Goal: Task Accomplishment & Management: Manage account settings

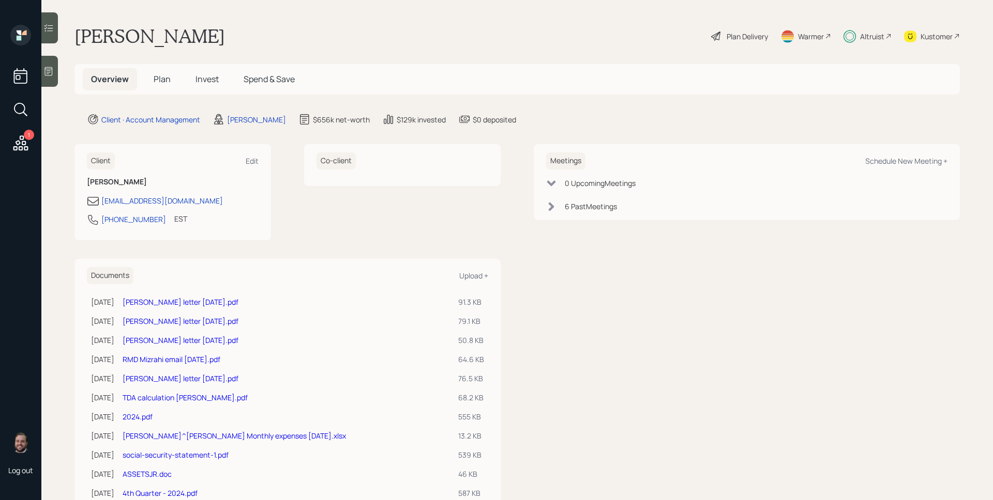
click at [10, 144] on div "1" at bounding box center [20, 90] width 25 height 130
click at [19, 145] on icon at bounding box center [20, 143] width 19 height 19
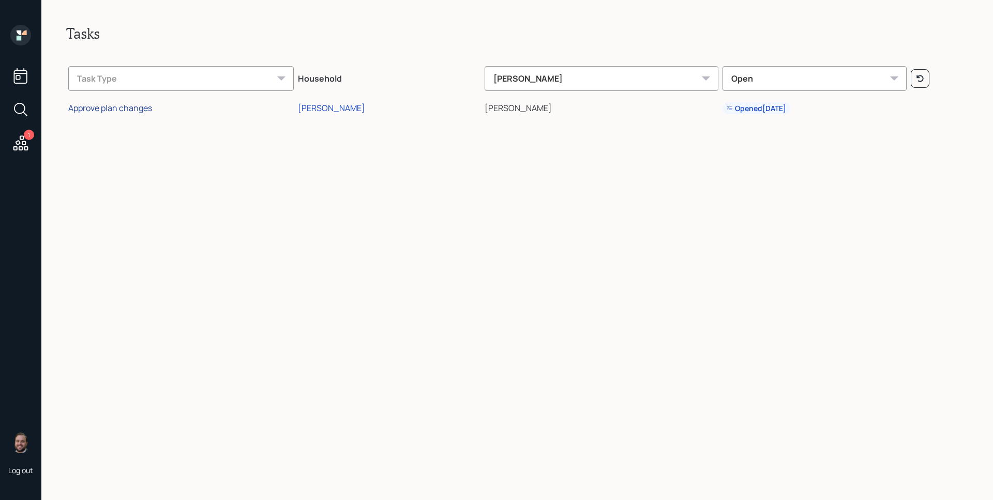
click at [130, 109] on div "Approve plan changes" at bounding box center [110, 107] width 84 height 11
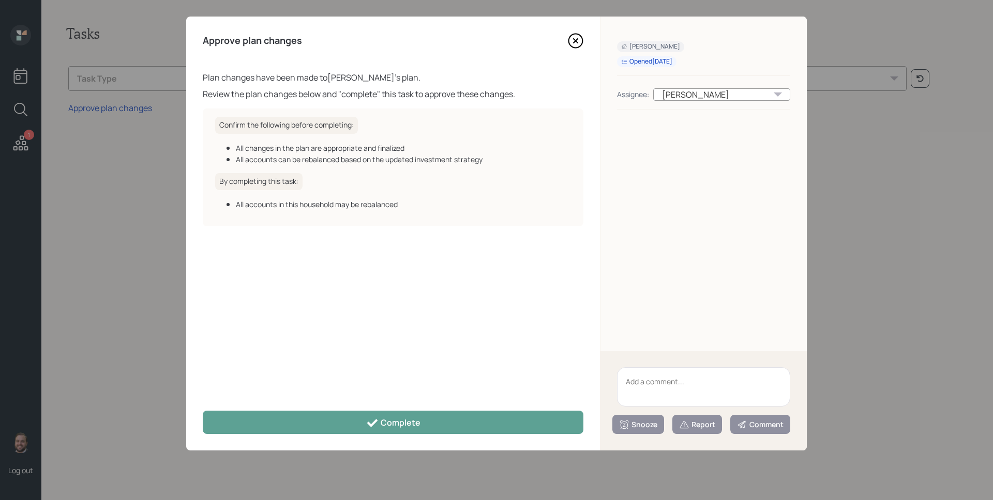
drag, startPoint x: 438, startPoint y: 442, endPoint x: 434, endPoint y: 436, distance: 6.6
click at [438, 442] on div "Approve plan changes Plan changes have been made to [PERSON_NAME] 's plan. Revi…" at bounding box center [393, 234] width 414 height 434
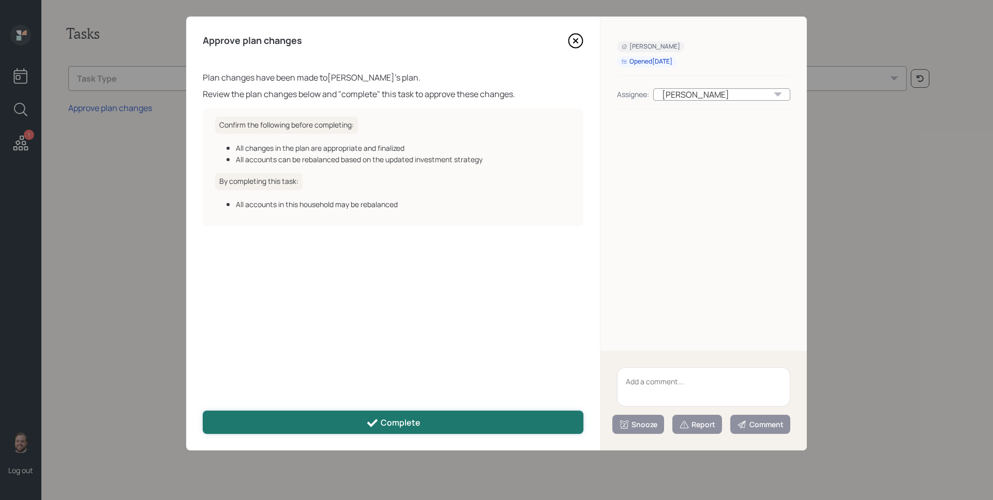
click at [432, 432] on button "Complete" at bounding box center [393, 422] width 381 height 23
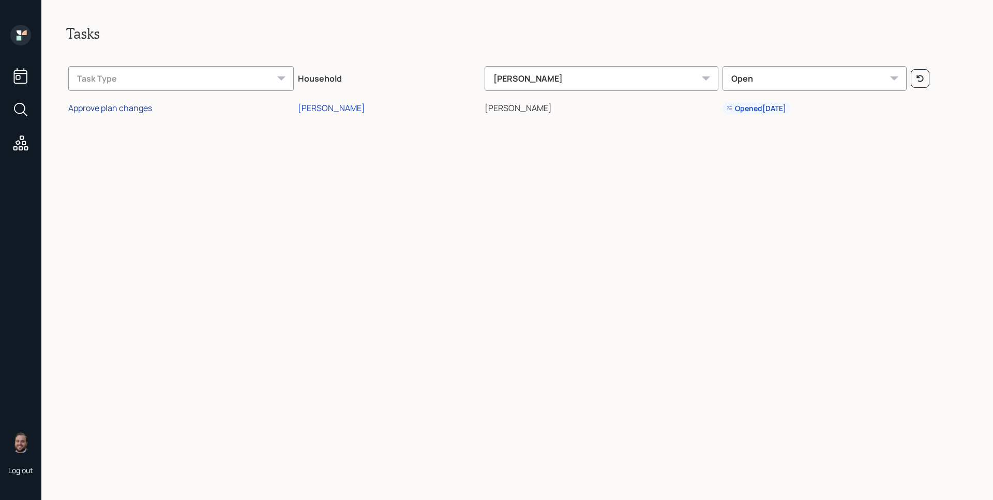
click at [116, 108] on div "Approve plan changes" at bounding box center [110, 107] width 84 height 11
click at [22, 34] on icon at bounding box center [24, 33] width 5 height 5
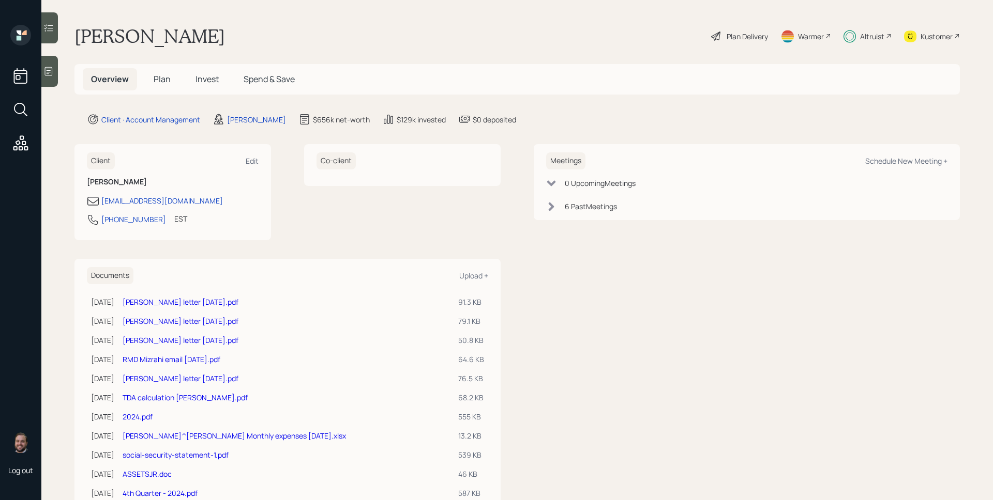
click at [726, 39] on div "Plan Delivery" at bounding box center [746, 36] width 41 height 11
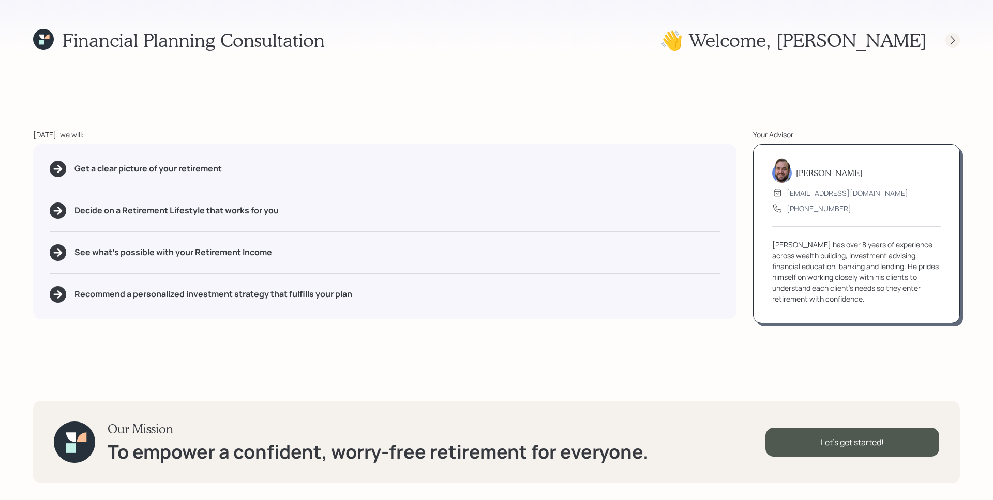
click at [948, 41] on icon at bounding box center [952, 40] width 10 height 10
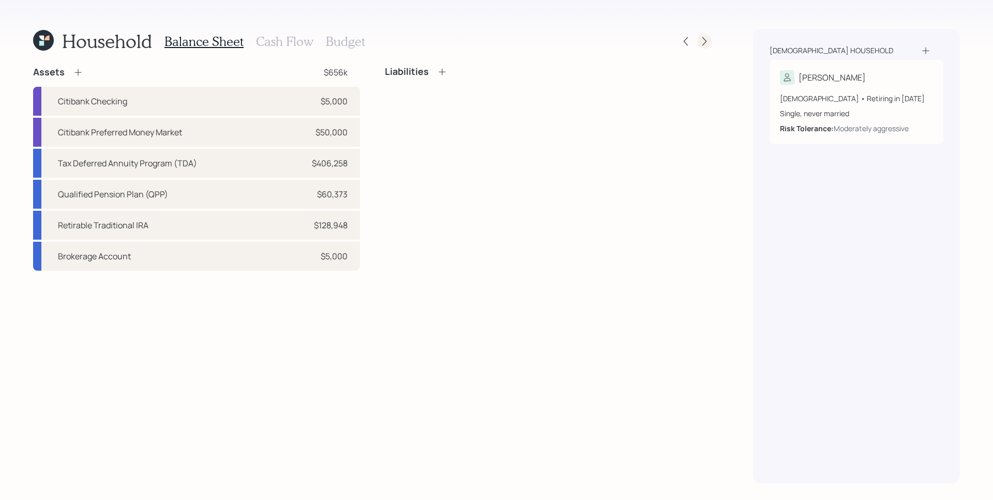
click at [704, 45] on icon at bounding box center [704, 41] width 10 height 10
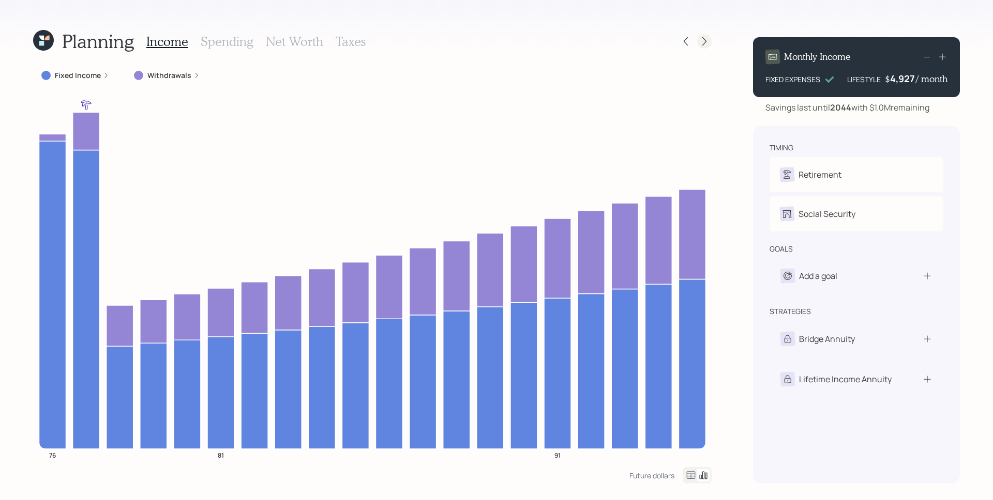
click at [706, 43] on icon at bounding box center [704, 41] width 10 height 10
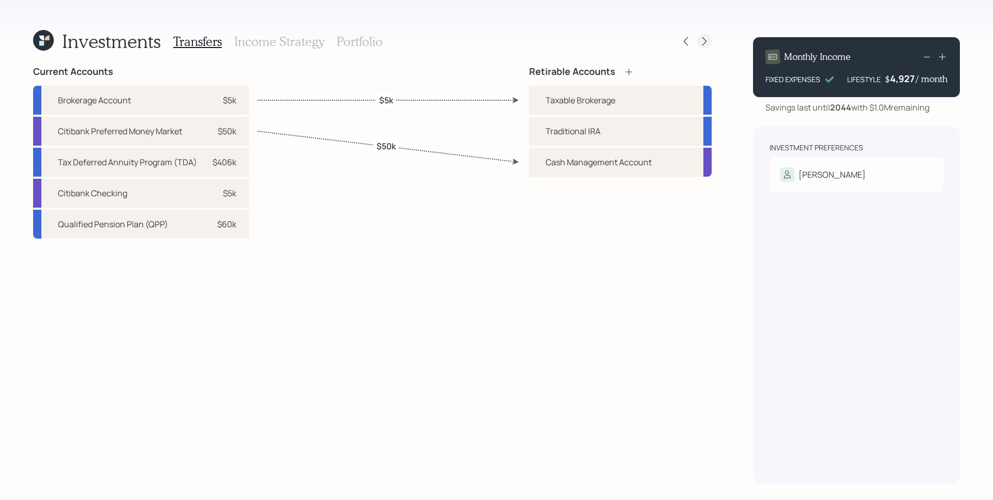
click at [703, 47] on div at bounding box center [704, 41] width 14 height 14
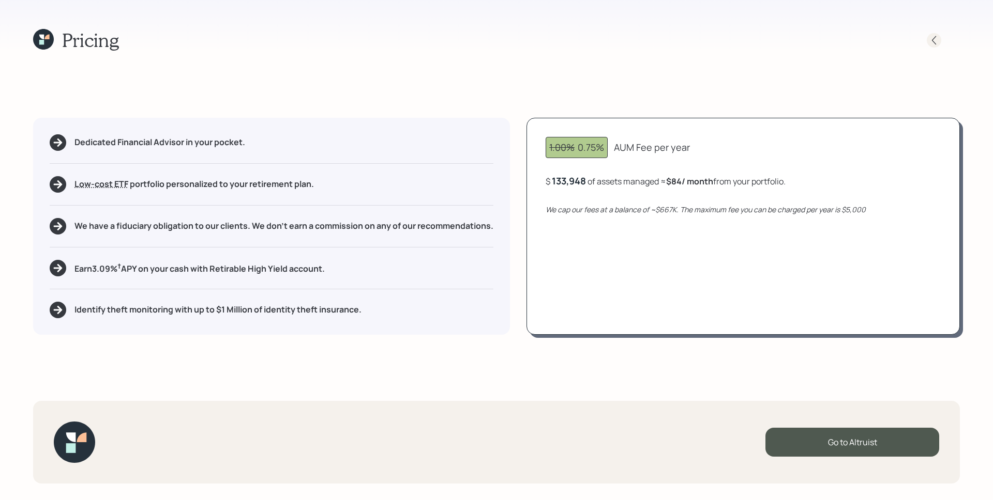
click at [934, 37] on icon at bounding box center [934, 40] width 10 height 10
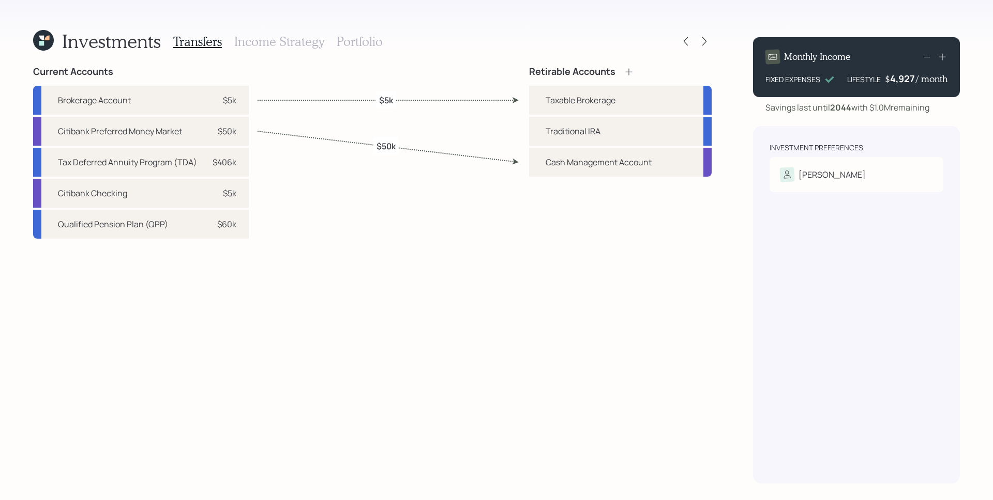
click at [372, 46] on h3 "Portfolio" at bounding box center [360, 41] width 46 height 15
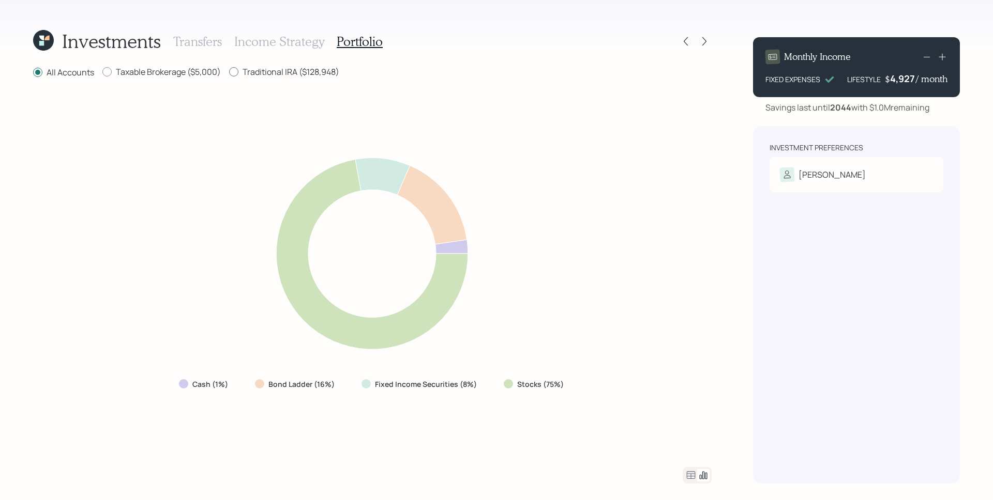
click at [279, 73] on label "Traditional IRA ($128,948)" at bounding box center [284, 71] width 110 height 11
click at [229, 72] on input "Traditional IRA ($128,948)" at bounding box center [229, 72] width 1 height 1
radio input "true"
radio input "false"
click at [690, 473] on icon at bounding box center [691, 475] width 12 height 12
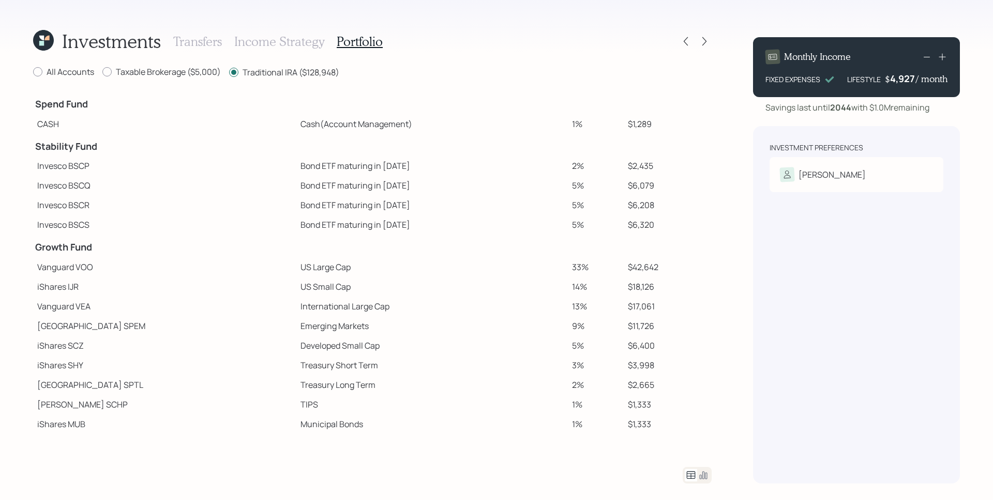
scroll to position [16, 0]
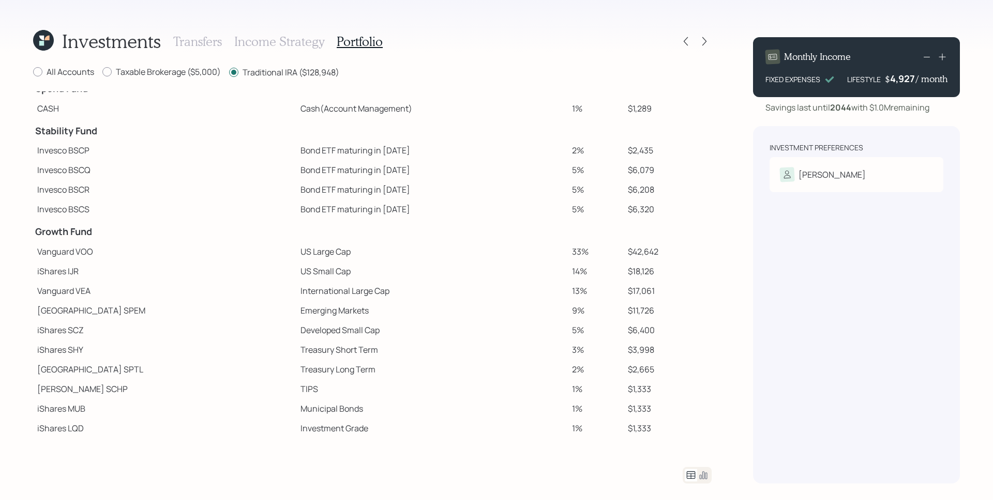
drag, startPoint x: 544, startPoint y: 257, endPoint x: 554, endPoint y: 254, distance: 10.7
click at [568, 251] on td "33%" at bounding box center [596, 252] width 56 height 20
drag, startPoint x: 563, startPoint y: 250, endPoint x: 526, endPoint y: 248, distance: 37.3
click at [526, 248] on tr "Vanguard VOO US Large Cap 33% $42,642" at bounding box center [372, 252] width 678 height 20
drag, startPoint x: 554, startPoint y: 270, endPoint x: 535, endPoint y: 275, distance: 19.7
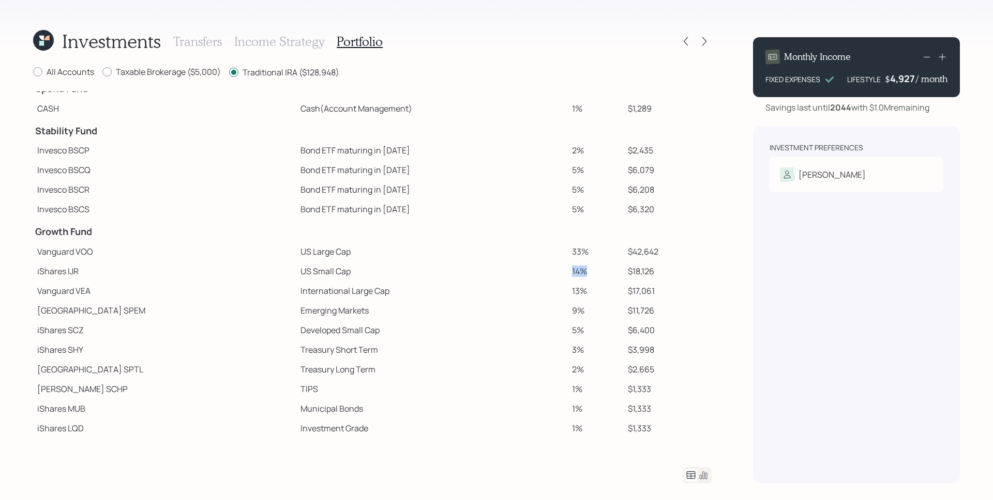
click at [531, 272] on tr "iShares IJR US Small Cap 14% $18,126" at bounding box center [372, 272] width 678 height 20
click at [518, 296] on tr "Vanguard VEA International Large Cap 13% $17,061" at bounding box center [372, 291] width 678 height 20
drag, startPoint x: 552, startPoint y: 309, endPoint x: 533, endPoint y: 316, distance: 20.0
click at [534, 312] on tr "State Street SPEM Emerging Markets 9% $11,726" at bounding box center [372, 311] width 678 height 20
click at [524, 333] on tr "iShares SCZ Developed Small Cap 5% $6,400" at bounding box center [372, 331] width 678 height 20
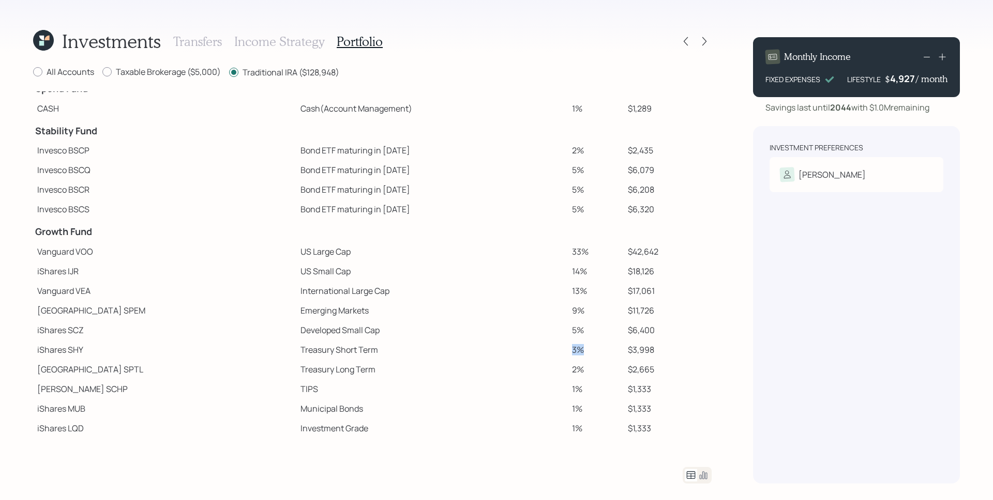
drag, startPoint x: 561, startPoint y: 357, endPoint x: 525, endPoint y: 349, distance: 36.5
click at [525, 349] on tr "iShares SHY Treasury Short Term 3% $3,998" at bounding box center [372, 350] width 678 height 20
click at [524, 347] on td "Treasury Short Term" at bounding box center [431, 350] width 271 height 20
drag, startPoint x: 572, startPoint y: 245, endPoint x: 518, endPoint y: 251, distance: 55.1
click at [518, 251] on tr "Vanguard VOO US Large Cap 33% $42,642" at bounding box center [372, 252] width 678 height 20
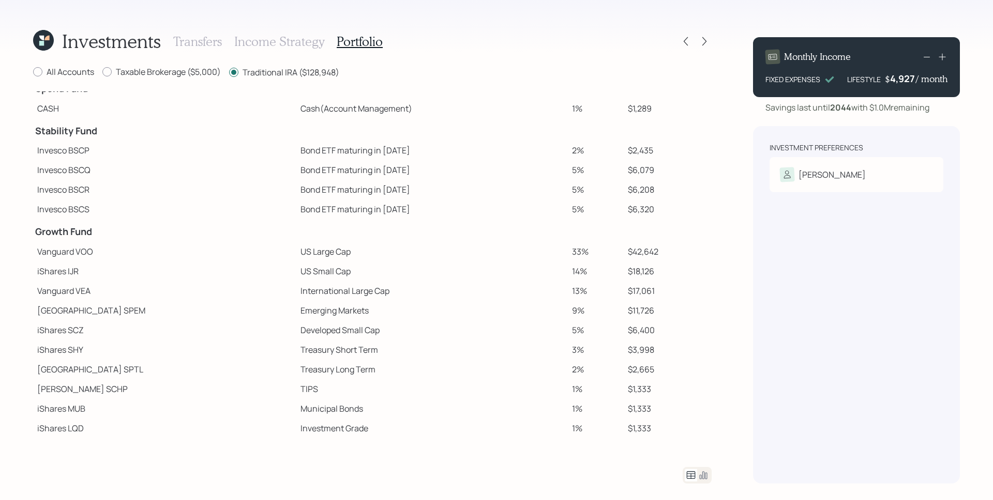
click at [223, 42] on div "Transfers Income Strategy Portfolio" at bounding box center [277, 41] width 209 height 25
click at [220, 40] on h3 "Transfers" at bounding box center [197, 41] width 49 height 15
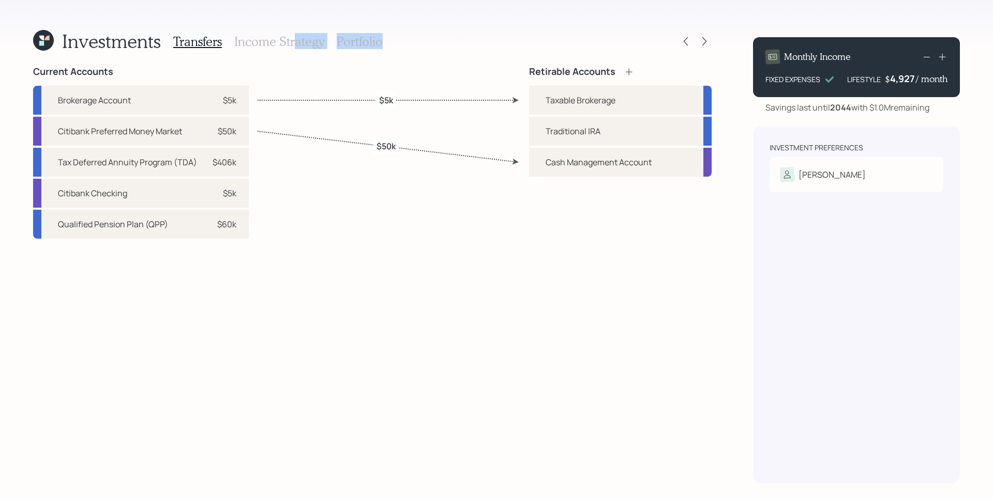
drag, startPoint x: 294, startPoint y: 41, endPoint x: 381, endPoint y: 47, distance: 87.0
click at [383, 49] on div "Investments Transfers Income Strategy Portfolio" at bounding box center [372, 41] width 678 height 25
click at [369, 40] on h3 "Portfolio" at bounding box center [360, 41] width 46 height 15
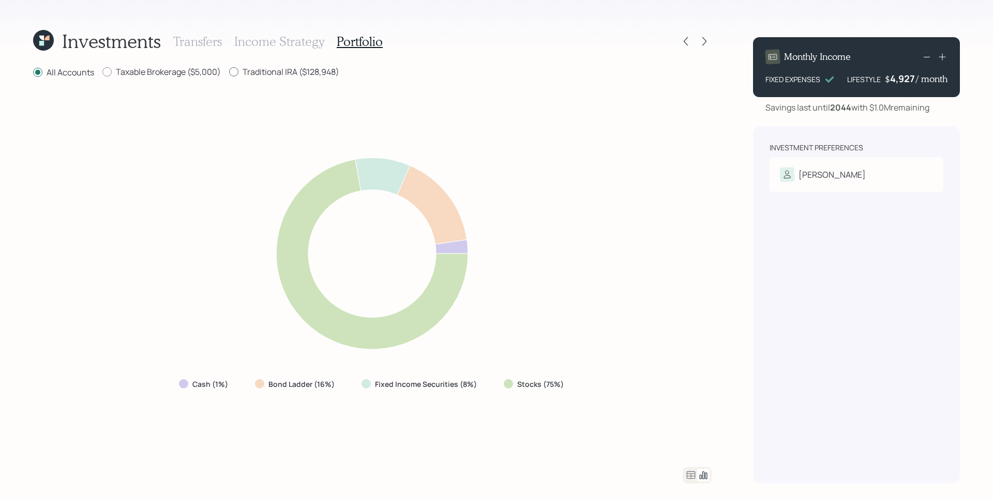
click at [304, 70] on label "Traditional IRA ($128,948)" at bounding box center [284, 71] width 110 height 11
click at [229, 72] on input "Traditional IRA ($128,948)" at bounding box center [229, 72] width 1 height 1
radio input "true"
radio input "false"
click at [688, 473] on icon at bounding box center [691, 475] width 12 height 12
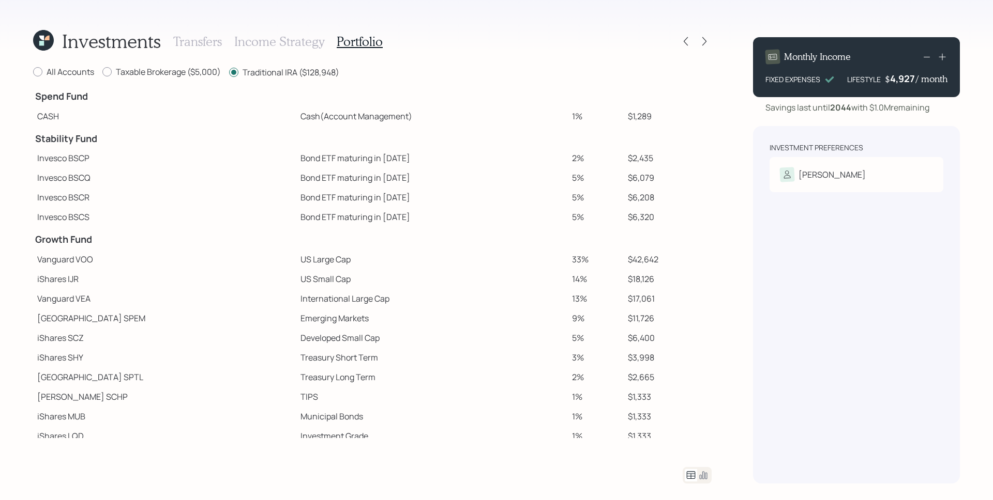
scroll to position [16, 0]
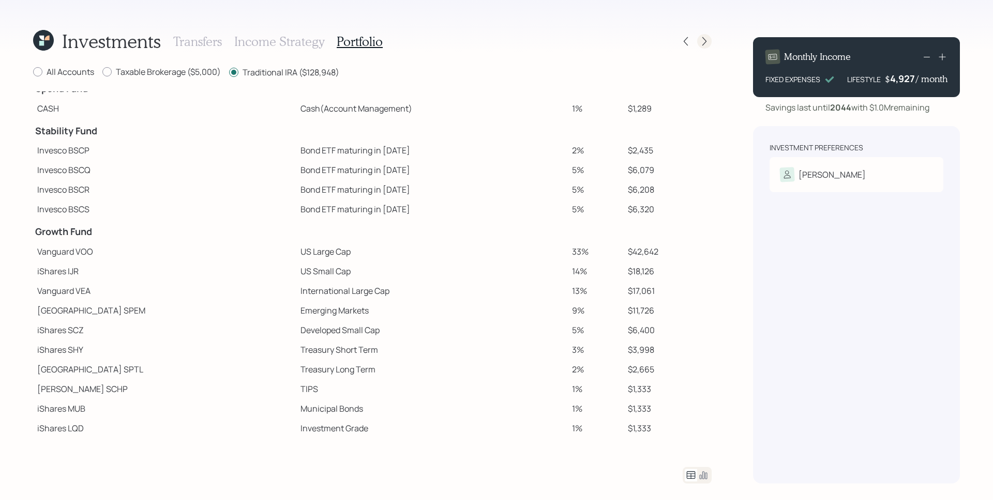
click at [701, 41] on icon at bounding box center [704, 41] width 10 height 10
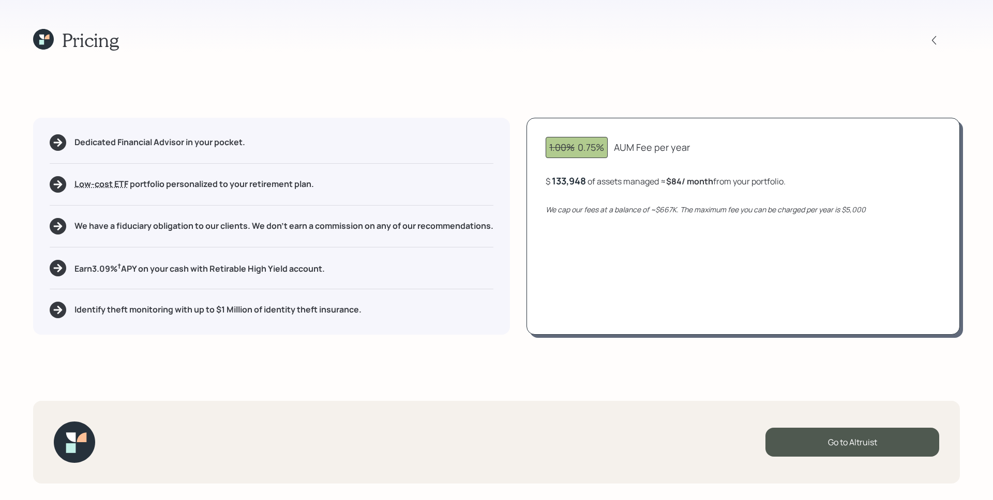
click at [561, 190] on div "1.00% 0.75% AUM Fee per year $ 133,948 of assets managed ≈ $84 / month from you…" at bounding box center [742, 226] width 433 height 217
click at [565, 185] on div "133,948" at bounding box center [569, 181] width 34 height 12
click at [565, 185] on div "133948" at bounding box center [568, 181] width 32 height 12
click at [853, 112] on div "Pricing Dedicated Financial Advisor in your pocket. Low-cost ETF Retirable uses…" at bounding box center [496, 250] width 993 height 500
click at [932, 42] on icon at bounding box center [934, 40] width 10 height 10
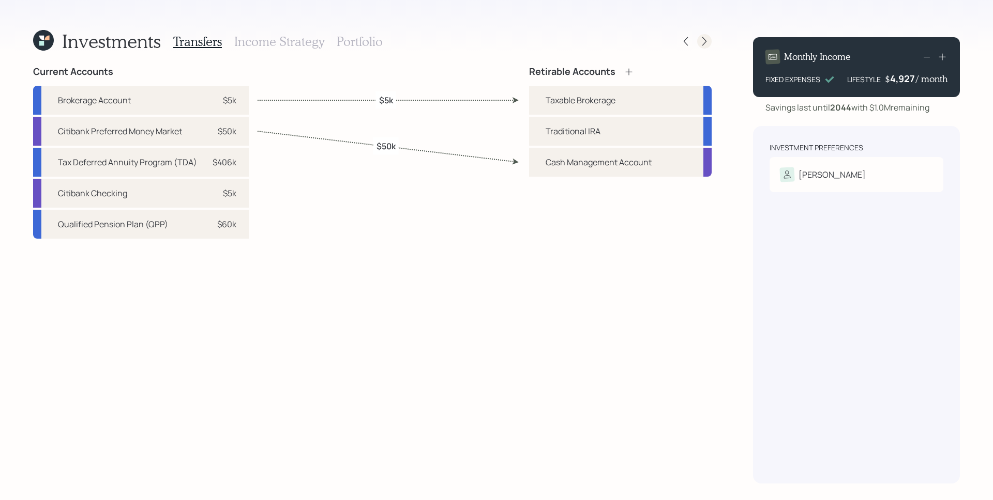
click at [707, 37] on icon at bounding box center [704, 41] width 10 height 10
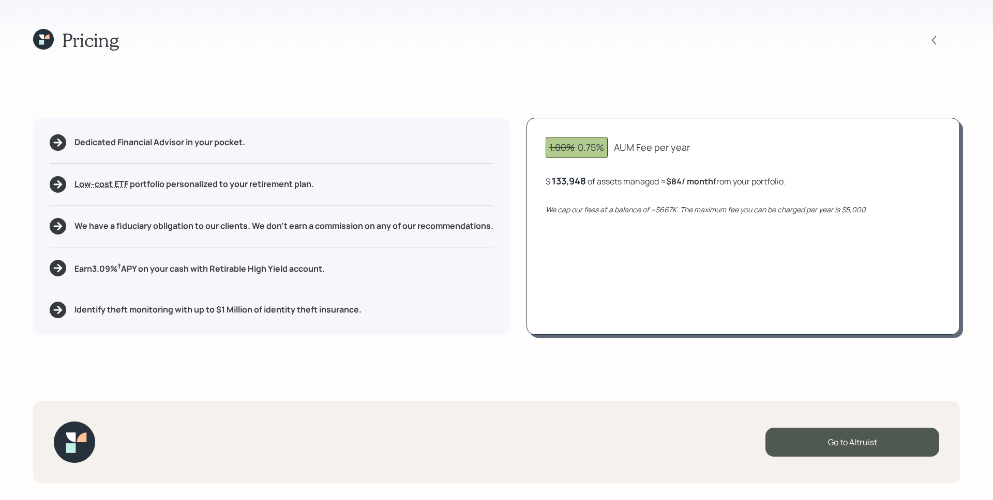
click at [573, 181] on div "133,948" at bounding box center [569, 181] width 34 height 12
click at [573, 181] on div "133948" at bounding box center [568, 181] width 32 height 12
click at [840, 242] on div "1.00% 0.75% AUM Fee per year $ 133948 of assets managed ≈ $84 / month from your…" at bounding box center [742, 226] width 433 height 217
